Goal: Transaction & Acquisition: Purchase product/service

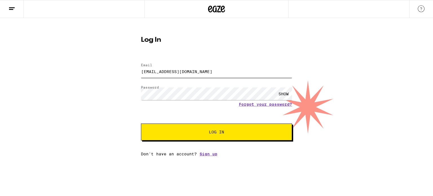
click at [165, 72] on input "[EMAIL_ADDRESS][DOMAIN_NAME]" at bounding box center [216, 71] width 151 height 13
type input "[EMAIL_ADDRESS][DOMAIN_NAME]"
click at [255, 136] on button "Log In" at bounding box center [216, 132] width 151 height 17
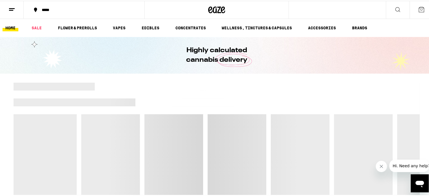
click at [60, 96] on div at bounding box center [217, 94] width 406 height 8
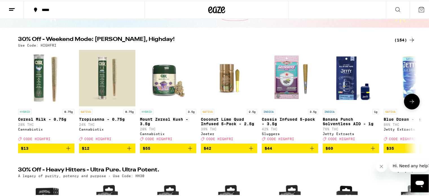
scroll to position [47, 0]
